Goal: Information Seeking & Learning: Learn about a topic

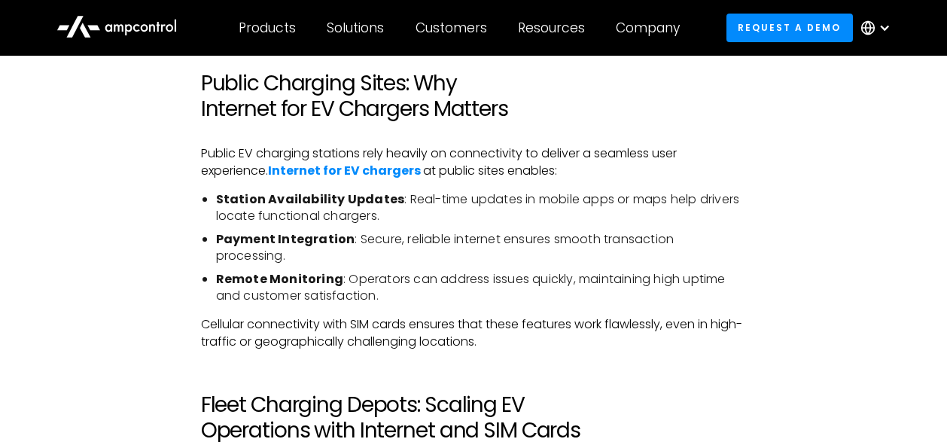
scroll to position [1777, 0]
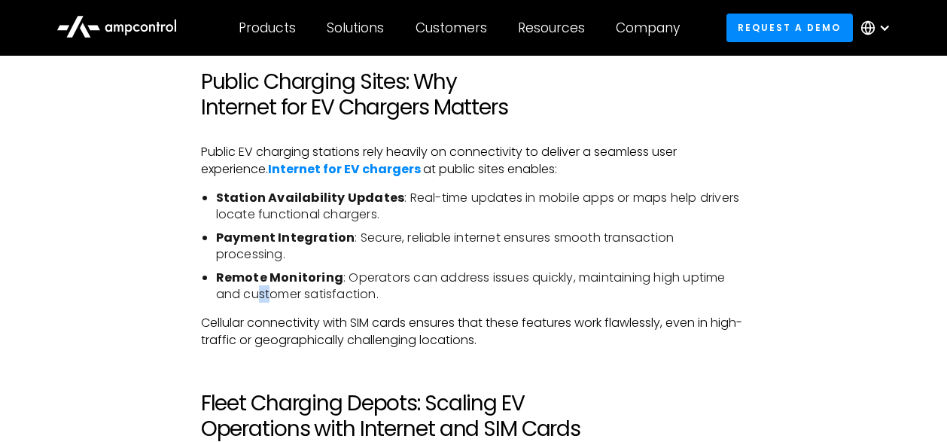
drag, startPoint x: 0, startPoint y: 0, endPoint x: 260, endPoint y: 279, distance: 381.6
click at [261, 280] on li "Remote Monitoring : Operators can address issues quickly, maintaining high upti…" at bounding box center [481, 287] width 531 height 34
drag, startPoint x: 255, startPoint y: 199, endPoint x: 287, endPoint y: 197, distance: 32.5
click at [289, 195] on strong "Station Availability Updates" at bounding box center [310, 197] width 189 height 17
click at [282, 201] on strong "Station Availability Updates" at bounding box center [310, 197] width 189 height 17
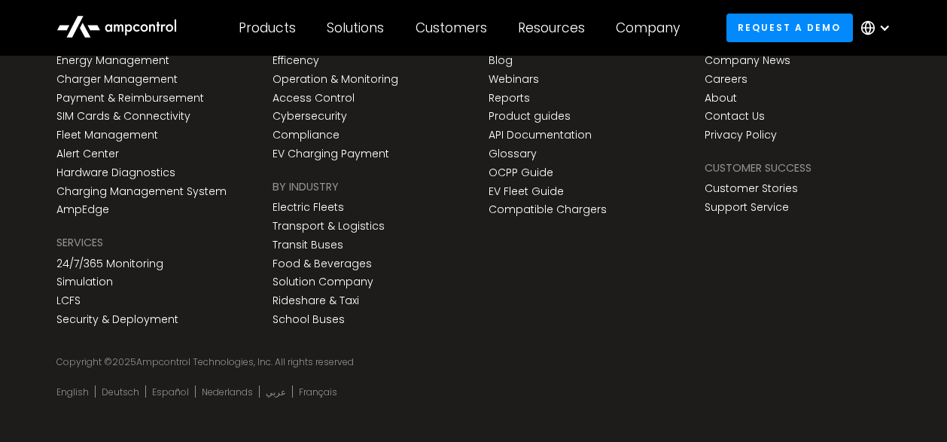
scroll to position [5458, 0]
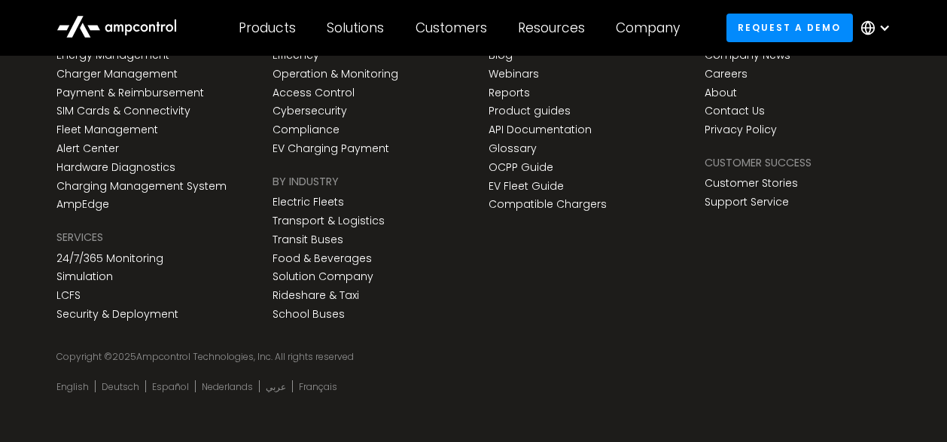
click at [413, 332] on div "products PRODUCT Energy Management Charger Management Payment & Reimbursement S…" at bounding box center [473, 171] width 864 height 372
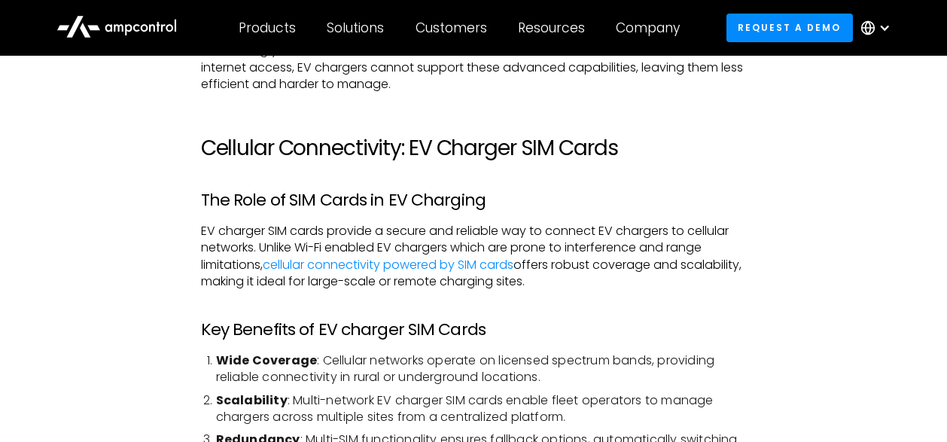
scroll to position [1271, 0]
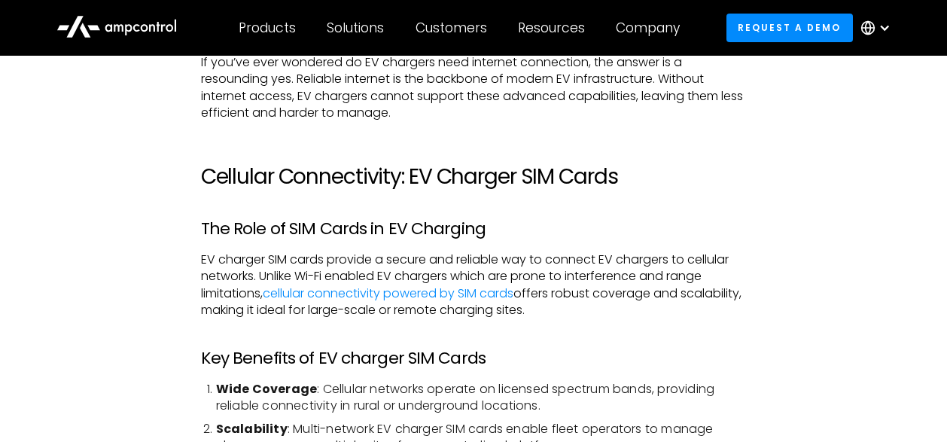
click at [598, 232] on h3 "The Role of SIM Cards in EV Charging" at bounding box center [474, 229] width 546 height 20
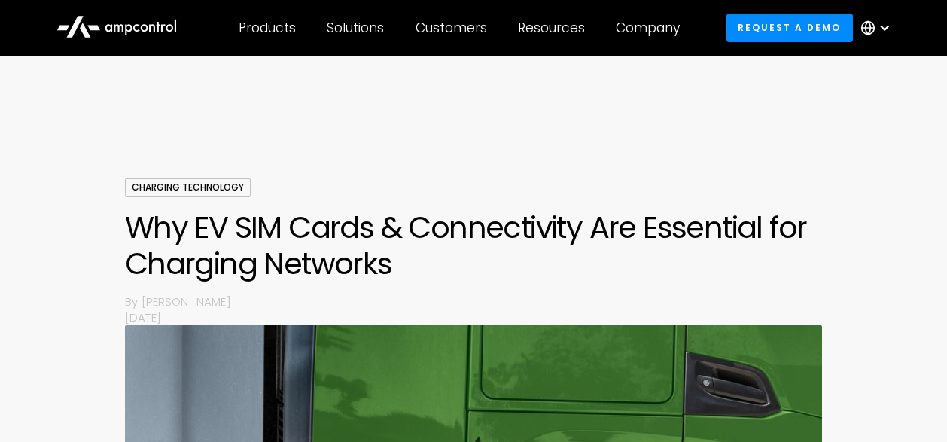
scroll to position [0, 0]
